Goal: Browse casually

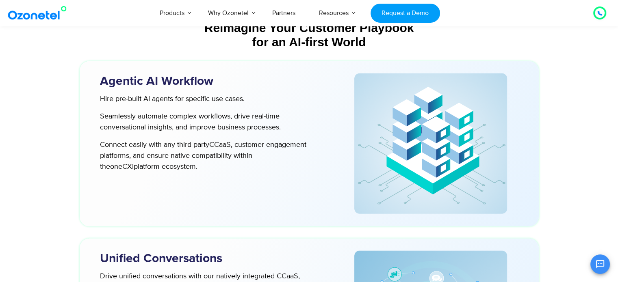
scroll to position [2361, 0]
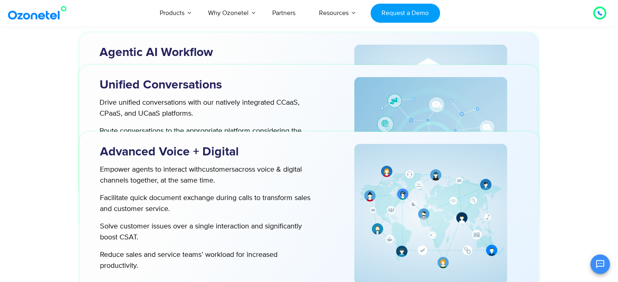
click at [49, 17] on img at bounding box center [39, 13] width 66 height 15
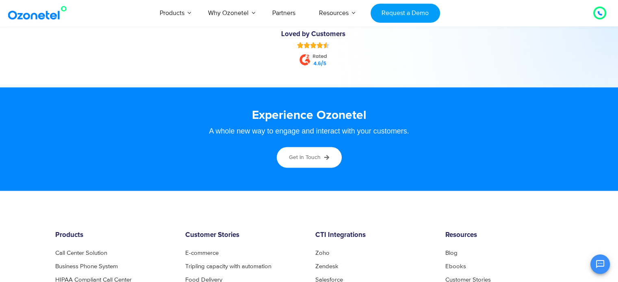
scroll to position [4248, 0]
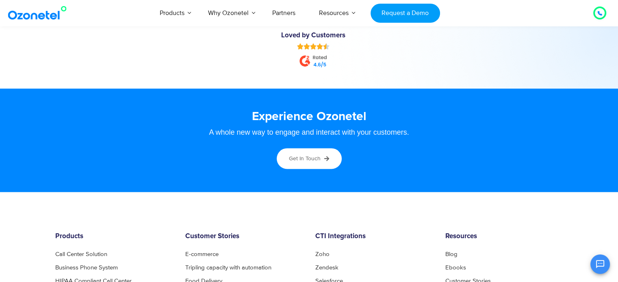
click at [344, 118] on h3 "Experience Ozonetel" at bounding box center [308, 117] width 491 height 16
copy h3 "Ozonetel"
